Goal: Transaction & Acquisition: Purchase product/service

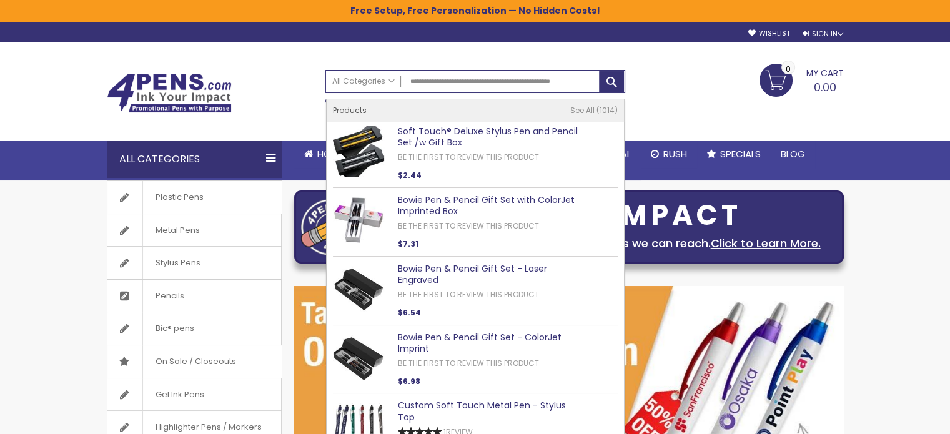
type input "**********"
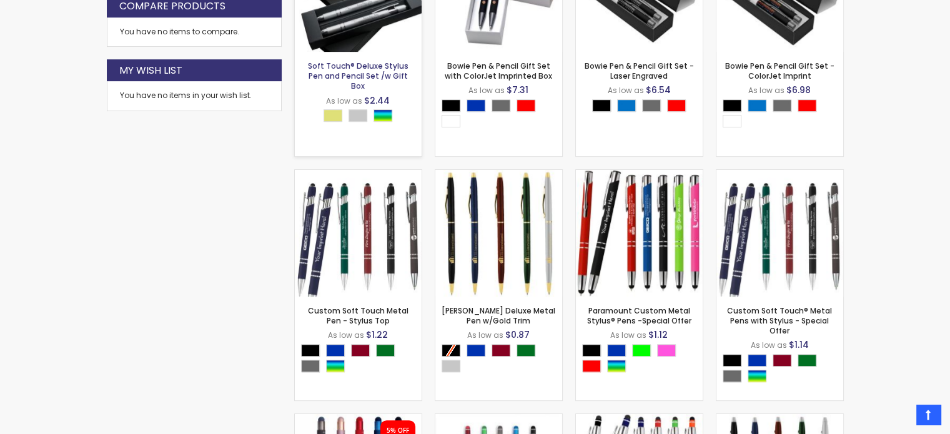
click at [372, 74] on link "Soft Touch® Deluxe Stylus Pen and Pencil Set /w Gift Box" at bounding box center [358, 76] width 101 height 31
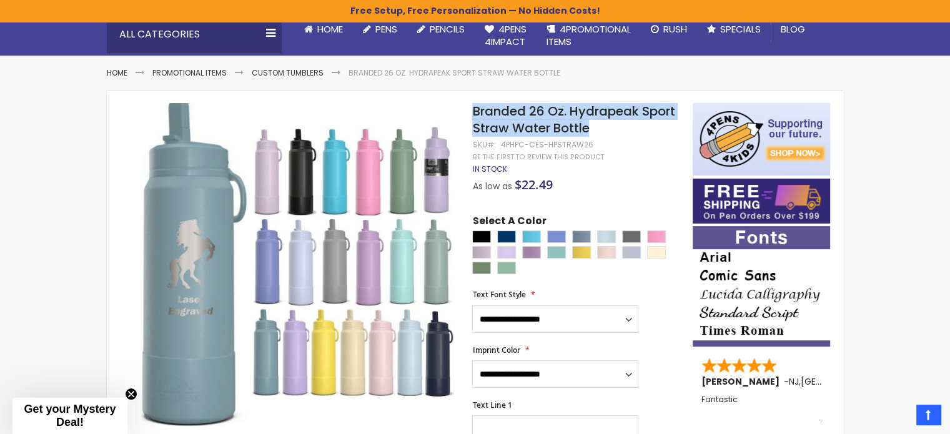
drag, startPoint x: 599, startPoint y: 123, endPoint x: 475, endPoint y: 110, distance: 125.6
click at [475, 110] on h1 "Branded 26 Oz. Hydrapeak Sport Straw Water Bottle" at bounding box center [575, 120] width 207 height 34
copy span "Branded 26 Oz. Hydrapeak Sport Straw Water Bottle"
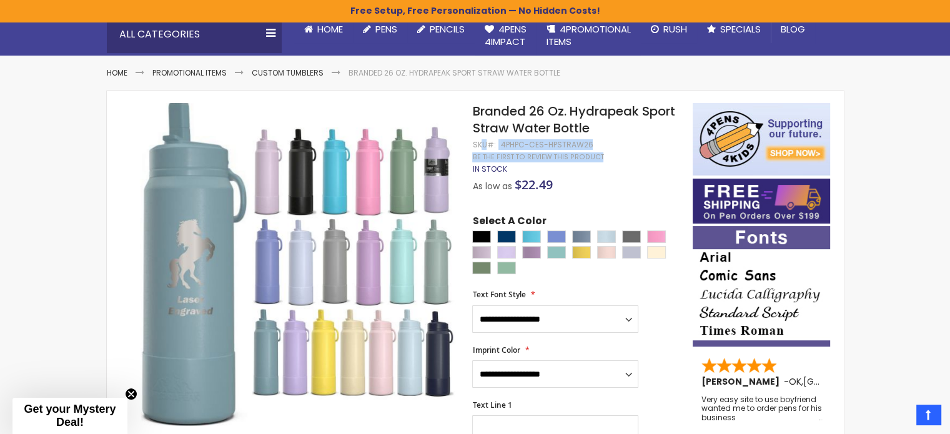
drag, startPoint x: 593, startPoint y: 142, endPoint x: 482, endPoint y: 144, distance: 111.2
drag, startPoint x: 591, startPoint y: 142, endPoint x: 486, endPoint y: 143, distance: 104.9
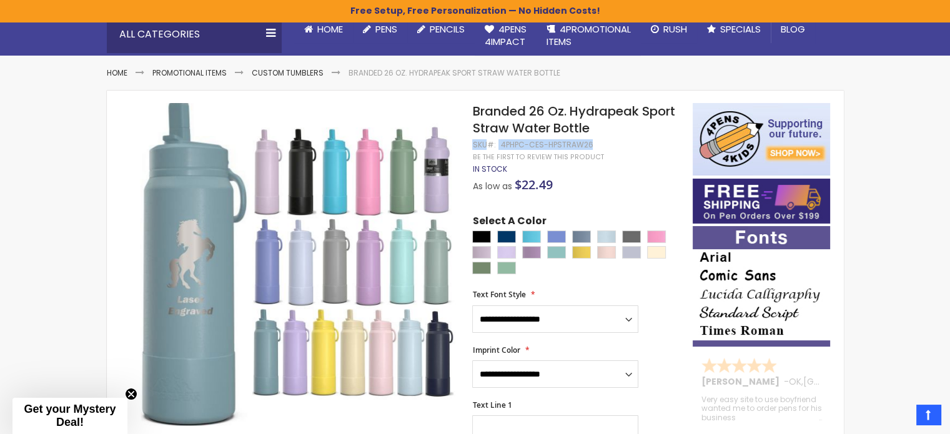
drag, startPoint x: 472, startPoint y: 145, endPoint x: 588, endPoint y: 147, distance: 116.2
click at [588, 147] on div "SKU 4PHPC-CES-HPSTRAW26" at bounding box center [532, 145] width 121 height 10
copy div "SKU 4PHPC-CES-HPSTRAW26"
